Goal: Task Accomplishment & Management: Manage account settings

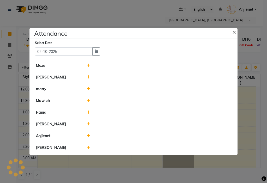
click at [88, 135] on icon at bounding box center [88, 136] width 3 height 4
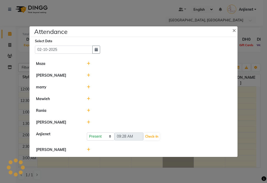
scroll to position [138, 0]
click at [155, 138] on button "Check-In" at bounding box center [152, 136] width 16 height 7
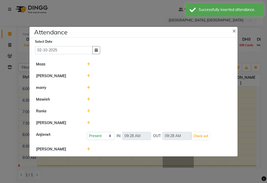
click at [88, 87] on icon at bounding box center [88, 88] width 3 height 4
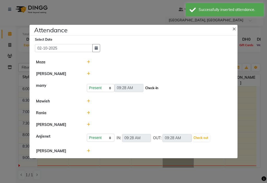
click at [149, 88] on button "Check-In" at bounding box center [152, 87] width 16 height 7
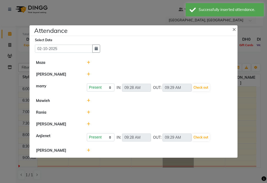
click at [88, 122] on icon at bounding box center [88, 124] width 3 height 4
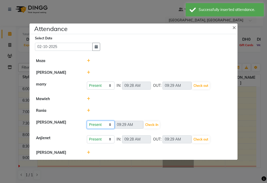
click at [107, 124] on select "Present Absent Late Half Day Weekly Off" at bounding box center [101, 125] width 28 height 8
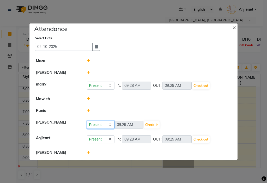
select select "W"
click at [87, 121] on select "Present Absent Late Half Day Weekly Off" at bounding box center [101, 125] width 28 height 8
click at [122, 125] on button "Save" at bounding box center [120, 124] width 10 height 7
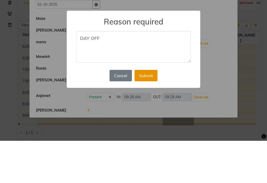
type textarea "DAY OFF"
click at [146, 118] on button "Submit" at bounding box center [145, 117] width 23 height 11
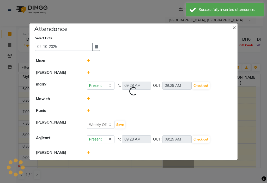
select select "W"
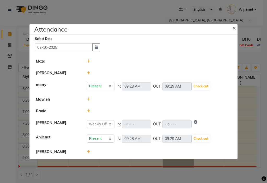
click at [88, 151] on icon at bounding box center [88, 152] width 3 height 4
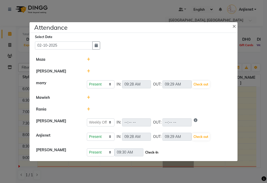
click at [155, 153] on button "Check-In" at bounding box center [152, 152] width 16 height 7
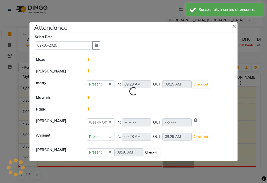
select select "W"
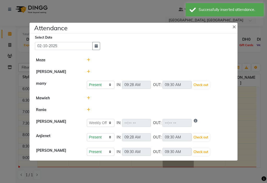
click at [87, 72] on icon at bounding box center [88, 72] width 3 height 4
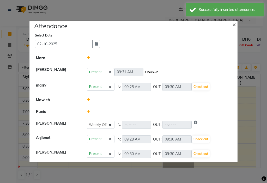
click at [156, 73] on button "Check-In" at bounding box center [152, 71] width 16 height 7
select select "W"
